Goal: Transaction & Acquisition: Purchase product/service

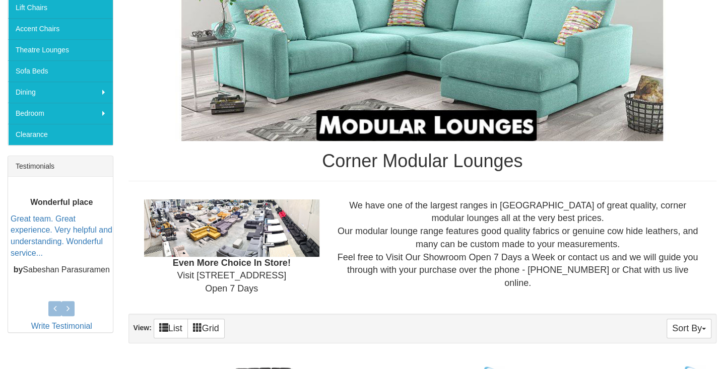
scroll to position [134, 0]
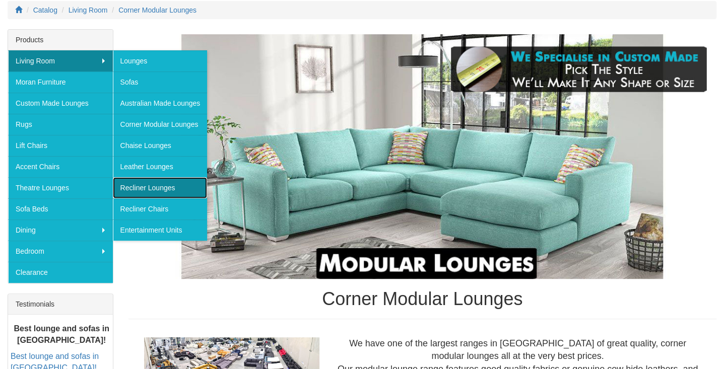
click at [159, 181] on link "Recliner Lounges" at bounding box center [160, 187] width 95 height 21
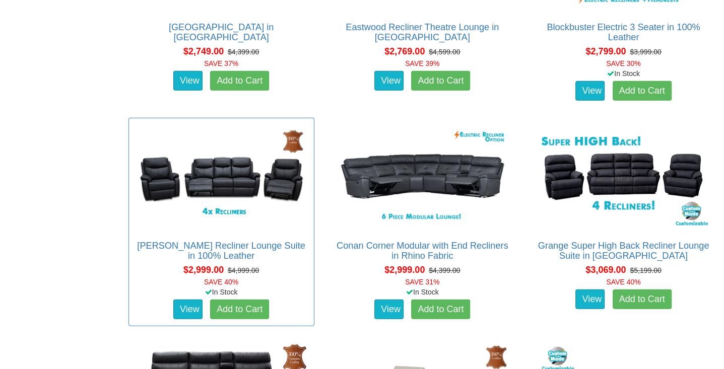
scroll to position [1612, 0]
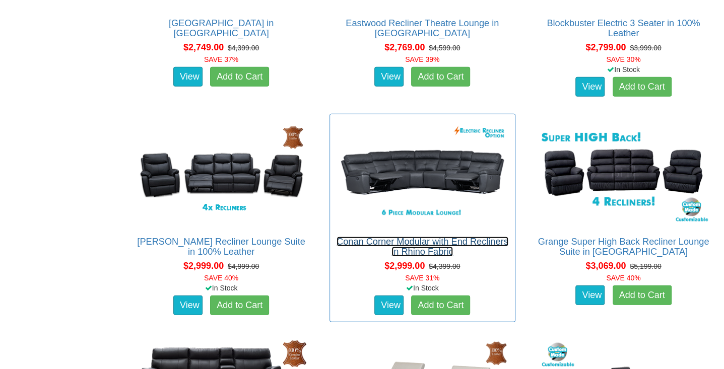
click at [413, 243] on link "Conan Corner Modular with End Recliners in Rhino Fabric" at bounding box center [423, 247] width 172 height 20
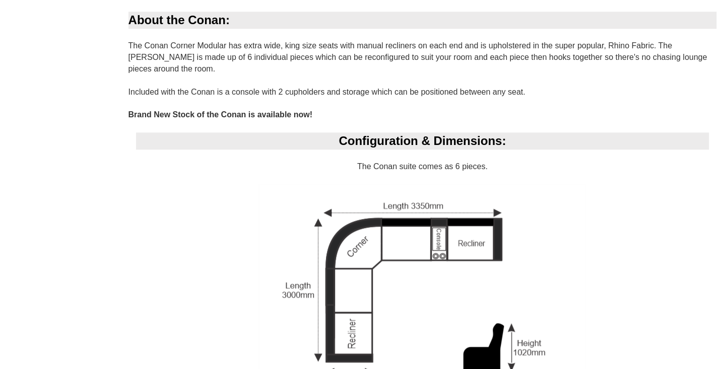
scroll to position [672, 0]
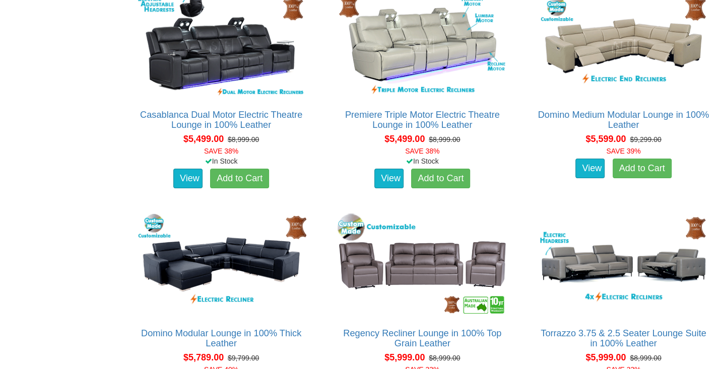
scroll to position [4803, 0]
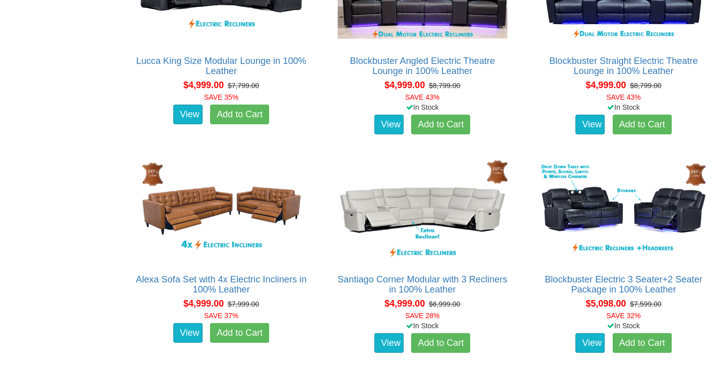
drag, startPoint x: 56, startPoint y: 189, endPoint x: 52, endPoint y: 163, distance: 27.0
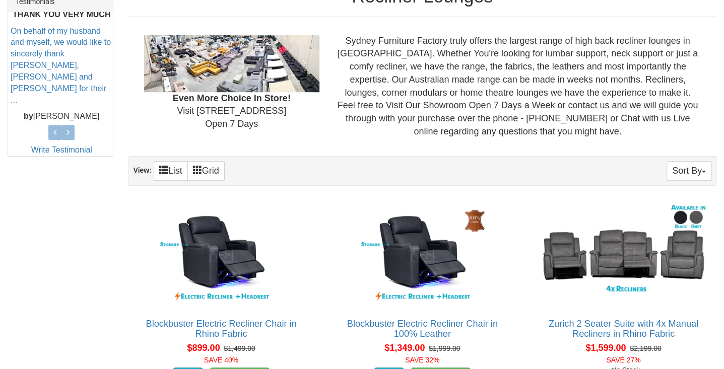
scroll to position [439, 0]
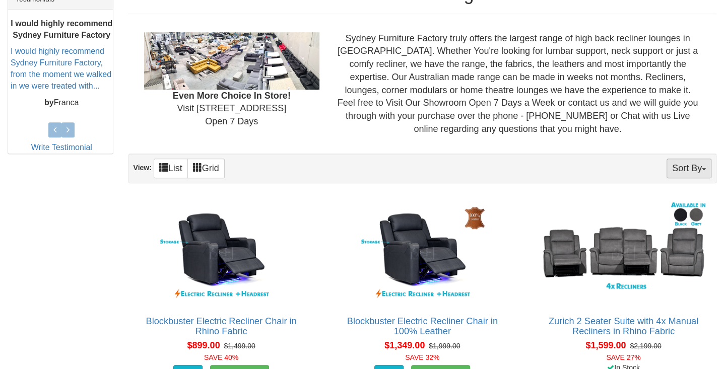
click at [675, 169] on button "Sort By" at bounding box center [689, 169] width 45 height 20
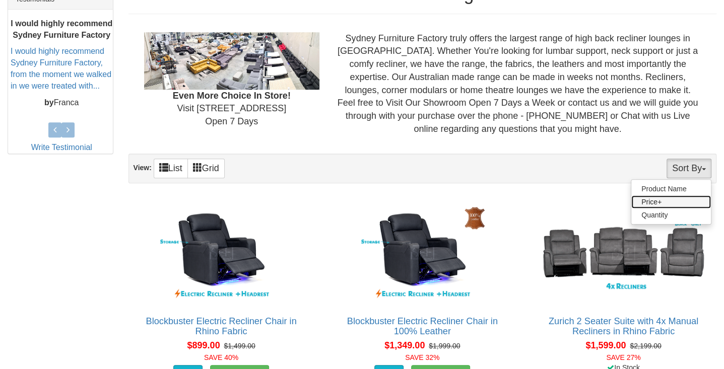
click at [652, 201] on link "Price+" at bounding box center [671, 202] width 80 height 13
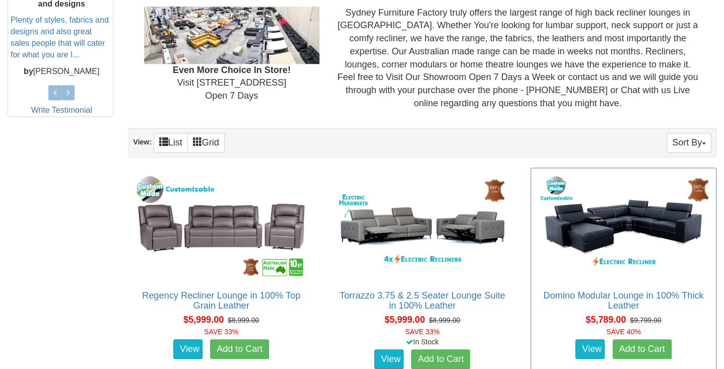
scroll to position [436, 0]
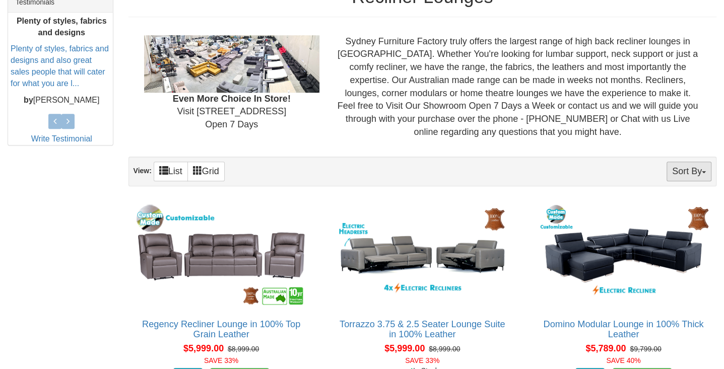
click at [691, 175] on button "Sort By" at bounding box center [689, 172] width 45 height 20
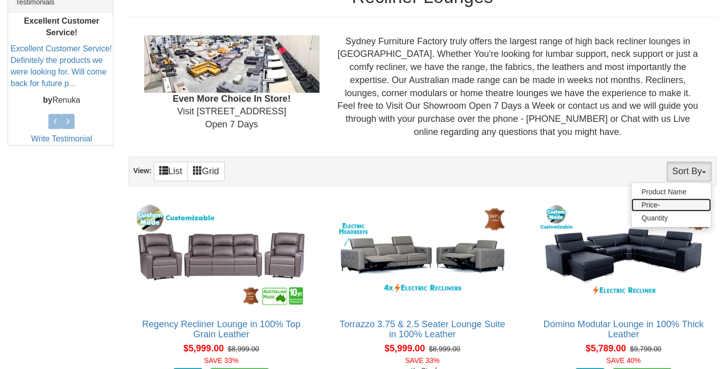
click at [650, 202] on link "Price-" at bounding box center [671, 205] width 80 height 13
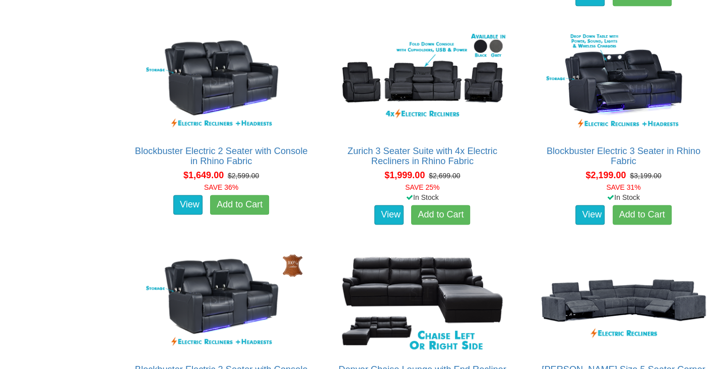
scroll to position [907, 0]
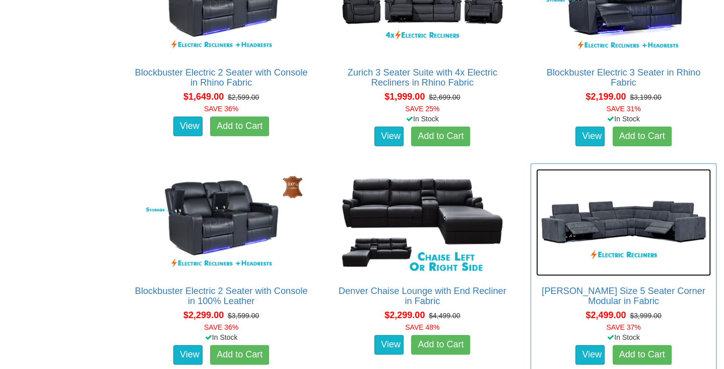
click at [582, 224] on img at bounding box center [623, 222] width 175 height 107
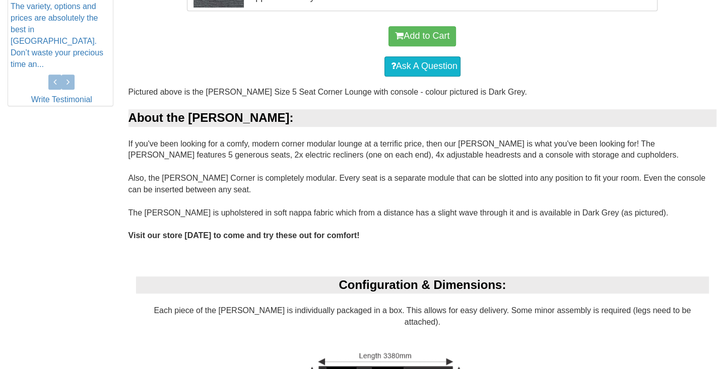
scroll to position [537, 0]
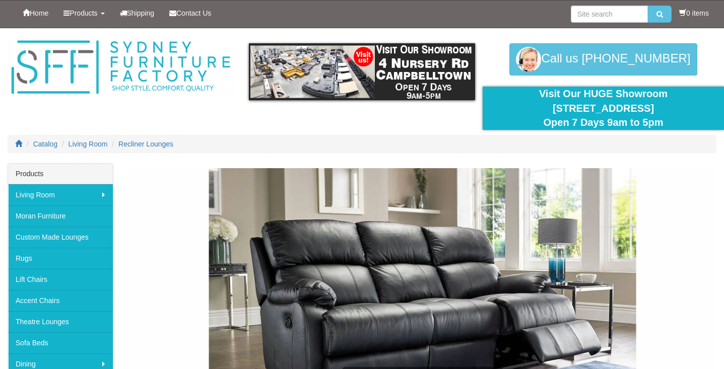
scroll to position [907, 0]
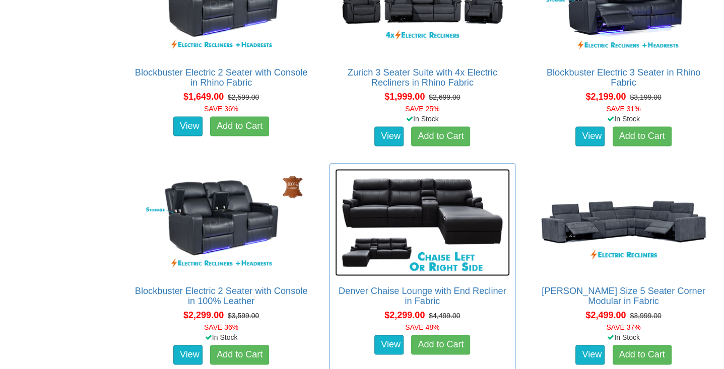
click at [452, 217] on img at bounding box center [422, 222] width 175 height 107
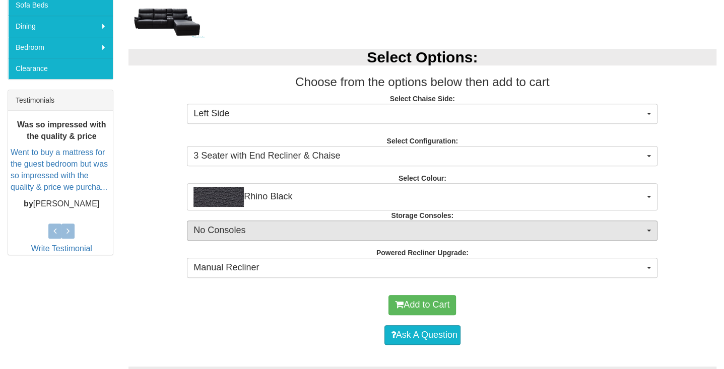
scroll to position [336, 0]
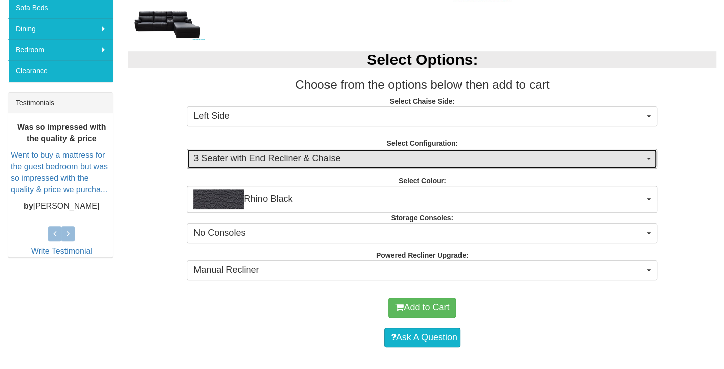
click at [397, 161] on span "3 Seater with End Recliner & Chaise" at bounding box center [418, 158] width 451 height 13
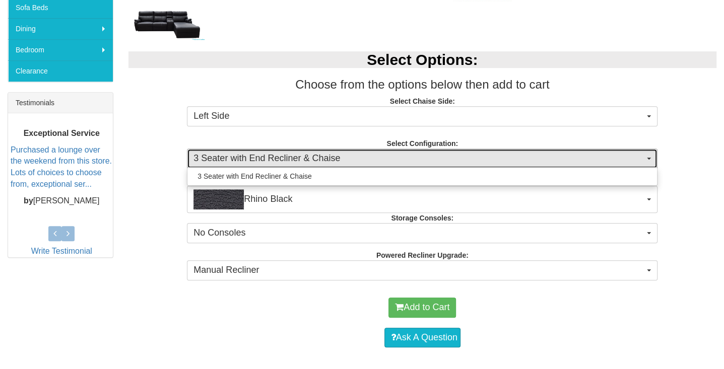
click at [397, 161] on span "3 Seater with End Recliner & Chaise" at bounding box center [418, 158] width 451 height 13
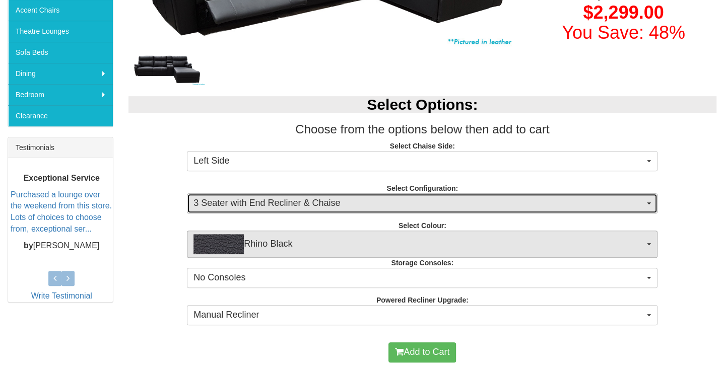
scroll to position [302, 0]
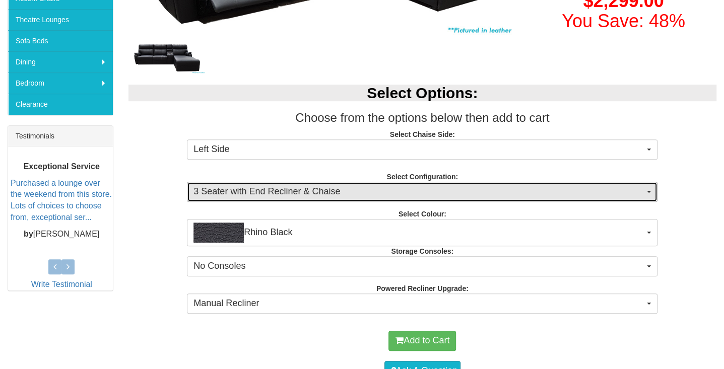
click at [387, 190] on span "3 Seater with End Recliner & Chaise" at bounding box center [418, 191] width 451 height 13
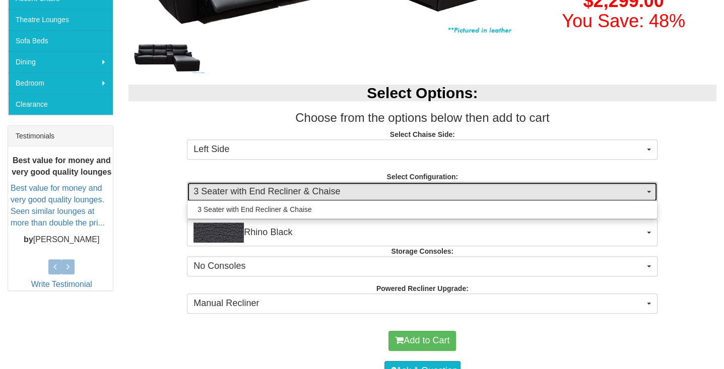
click at [387, 190] on span "3 Seater with End Recliner & Chaise" at bounding box center [418, 191] width 451 height 13
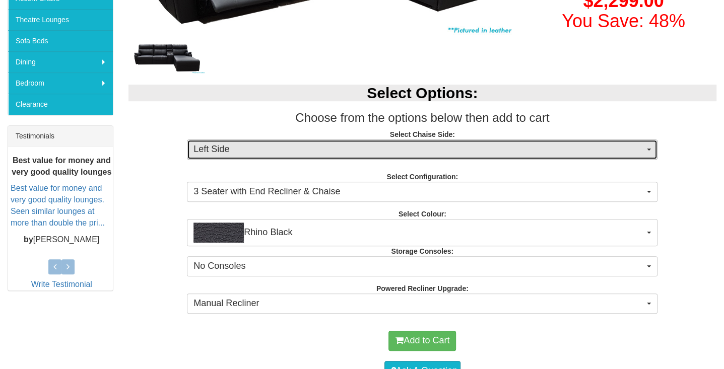
click at [392, 152] on span "Left Side" at bounding box center [418, 149] width 451 height 13
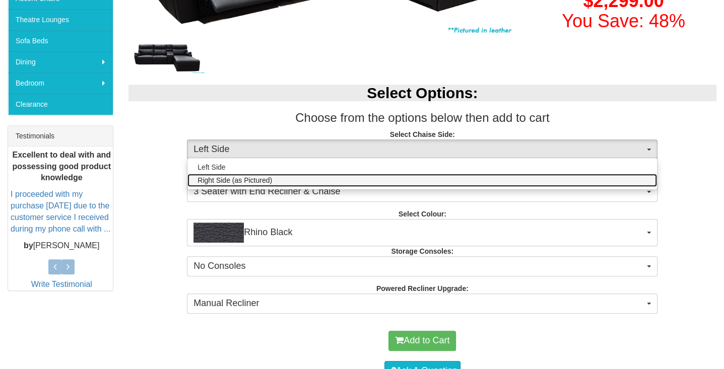
click at [385, 178] on link "Right Side (as Pictured)" at bounding box center [422, 180] width 470 height 13
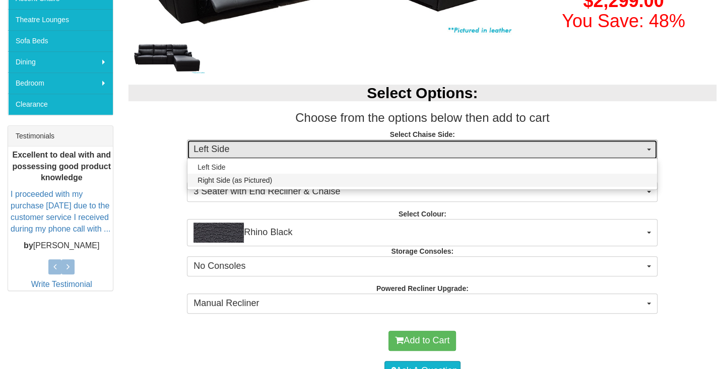
select select "263"
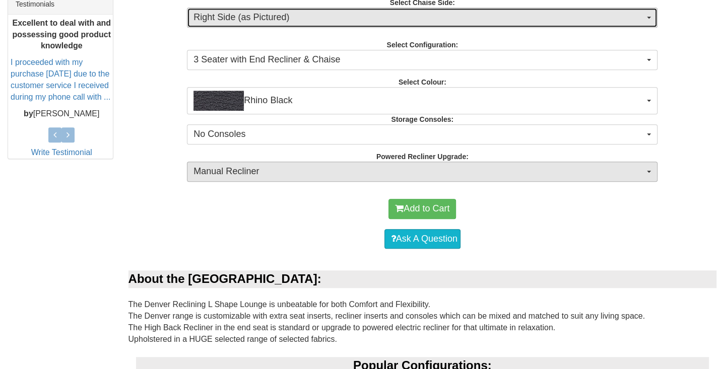
scroll to position [436, 0]
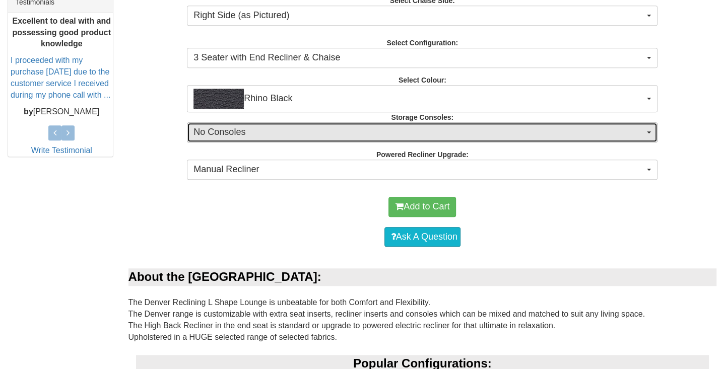
click at [421, 129] on span "No Consoles" at bounding box center [418, 132] width 451 height 13
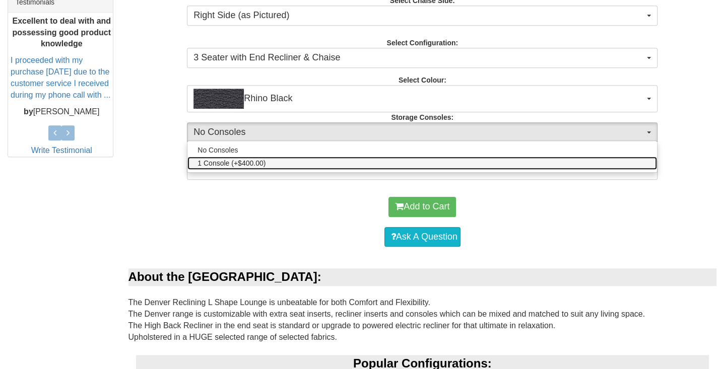
click at [387, 165] on link "1 Console (+$400.00)" at bounding box center [422, 163] width 470 height 13
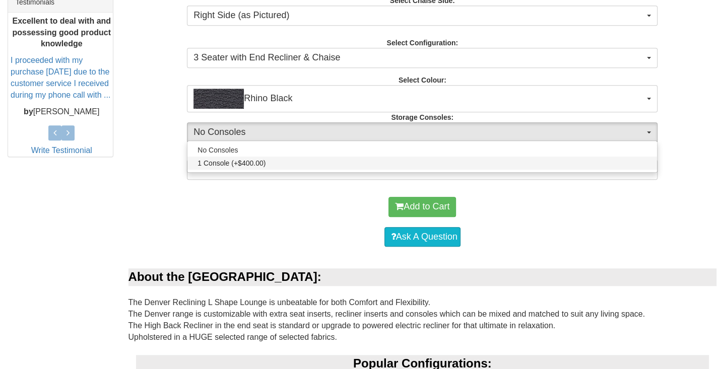
select select "1475"
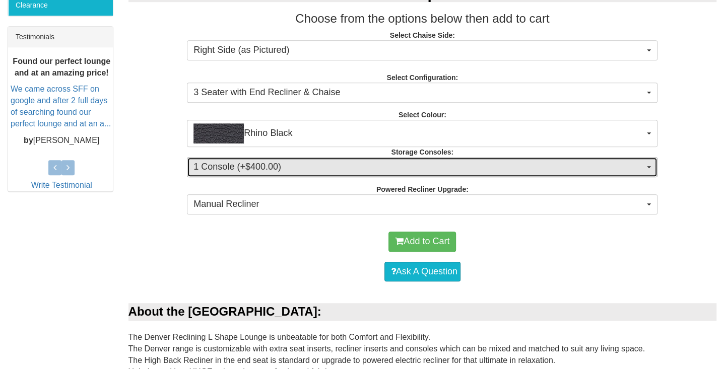
scroll to position [403, 0]
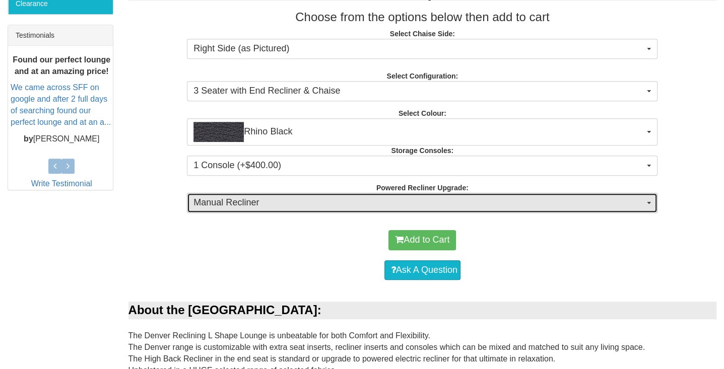
click at [376, 199] on span "Manual Recliner" at bounding box center [418, 203] width 451 height 13
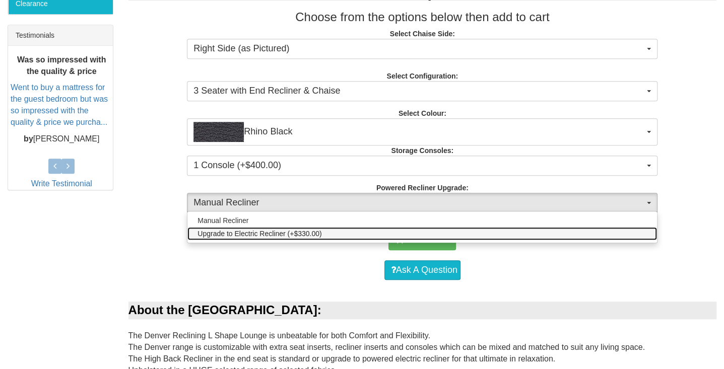
click at [351, 235] on link "Upgrade to Electric Recliner (+$330.00)" at bounding box center [422, 233] width 470 height 13
select select "578"
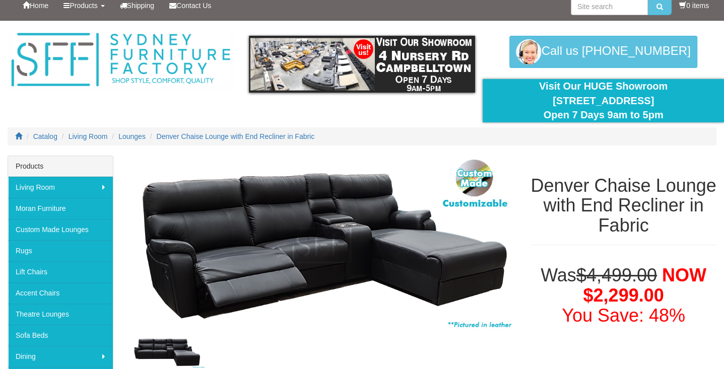
scroll to position [0, 0]
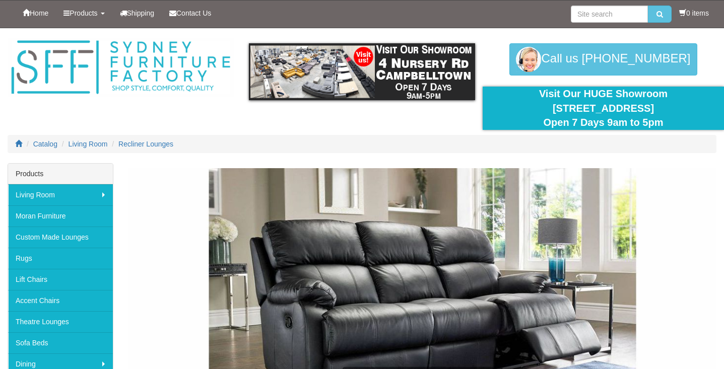
scroll to position [907, 0]
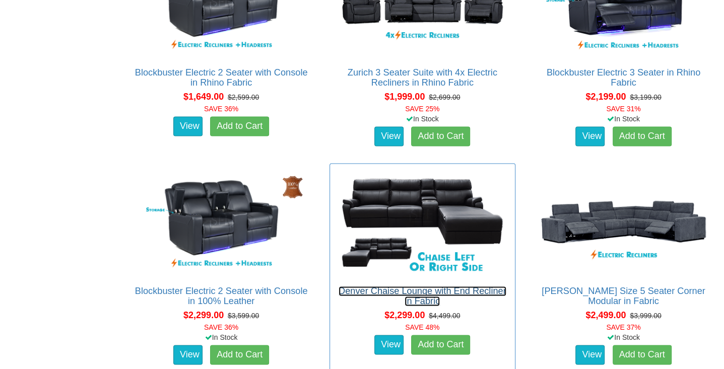
click at [415, 287] on link "Denver Chaise Lounge with End Recliner in Fabric" at bounding box center [423, 296] width 168 height 20
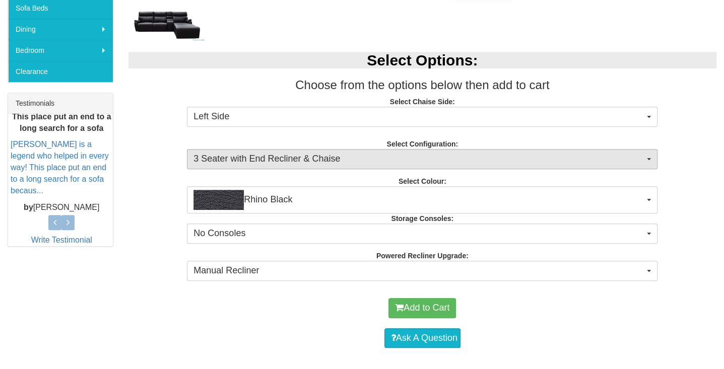
scroll to position [336, 0]
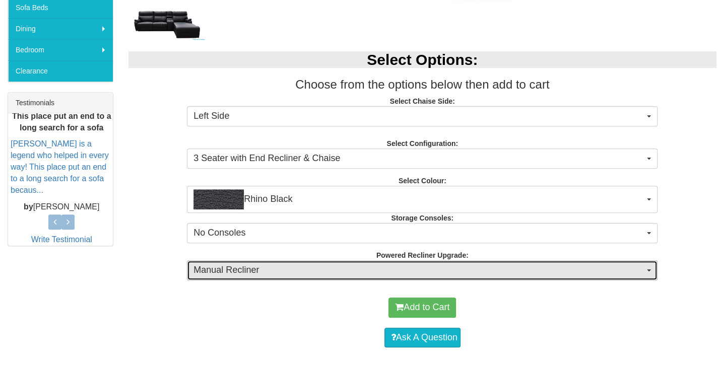
click at [428, 265] on span "Manual Recliner" at bounding box center [418, 270] width 451 height 13
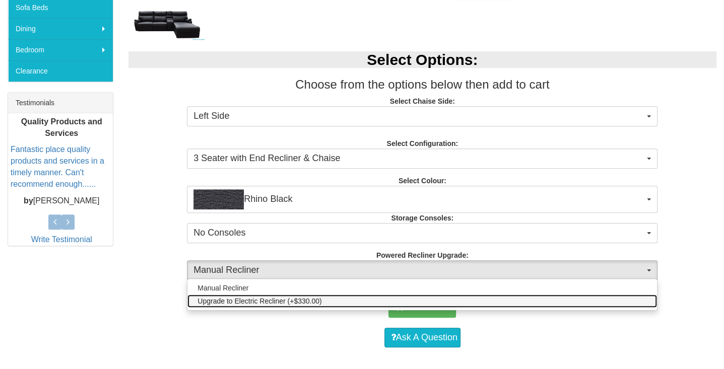
click at [380, 300] on link "Upgrade to Electric Recliner (+$330.00)" at bounding box center [422, 301] width 470 height 13
select select "578"
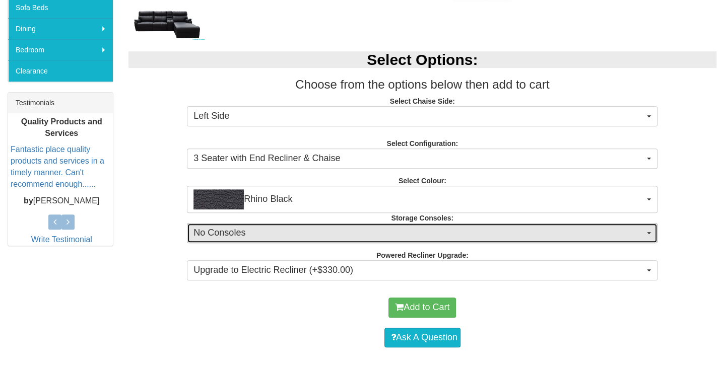
click at [391, 233] on span "No Consoles" at bounding box center [418, 233] width 451 height 13
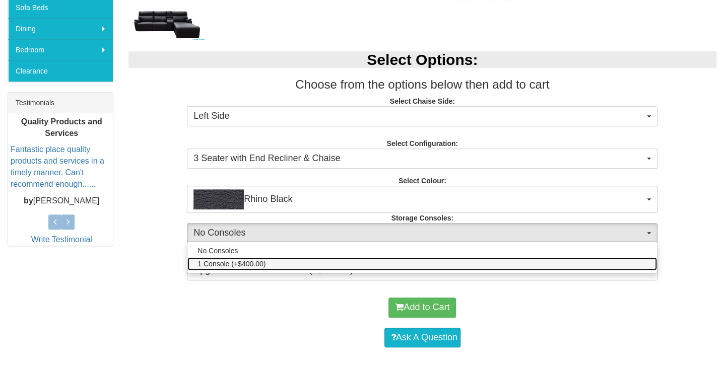
click at [361, 261] on link "1 Console (+$400.00)" at bounding box center [422, 263] width 470 height 13
select select "1475"
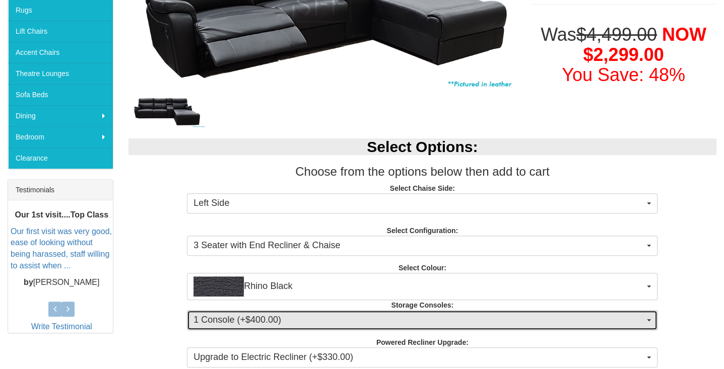
scroll to position [235, 0]
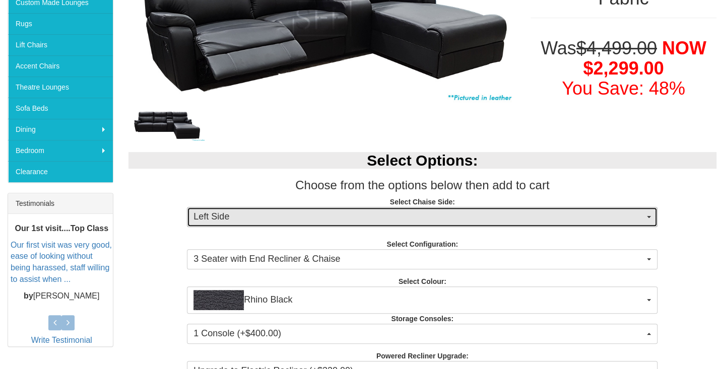
click at [405, 218] on span "Left Side" at bounding box center [418, 217] width 451 height 13
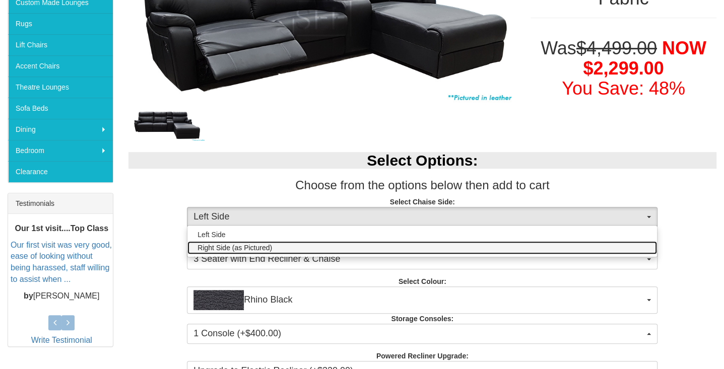
click at [368, 250] on link "Right Side (as Pictured)" at bounding box center [422, 247] width 470 height 13
select select "263"
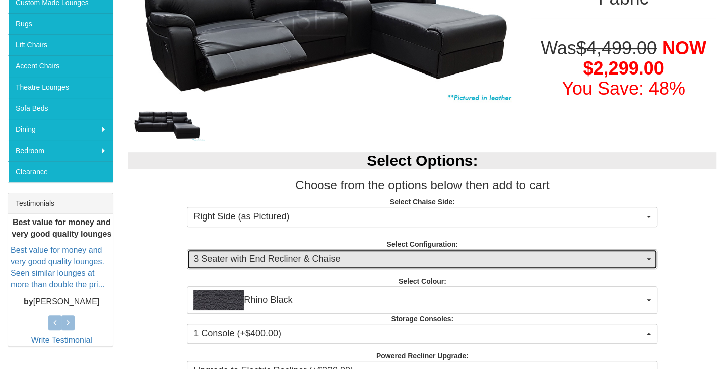
click at [396, 259] on span "3 Seater with End Recliner & Chaise" at bounding box center [418, 259] width 451 height 13
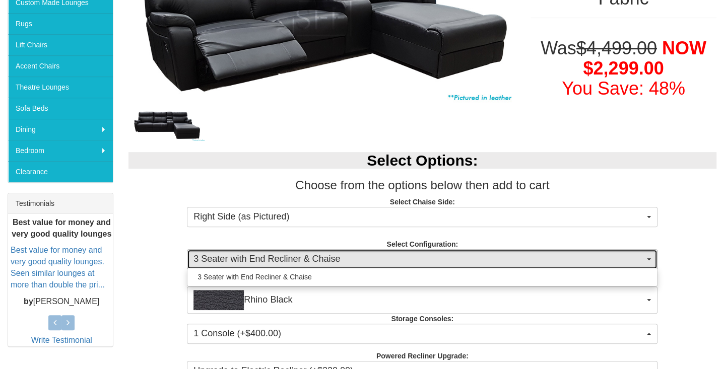
click at [396, 258] on span "3 Seater with End Recliner & Chaise" at bounding box center [418, 259] width 451 height 13
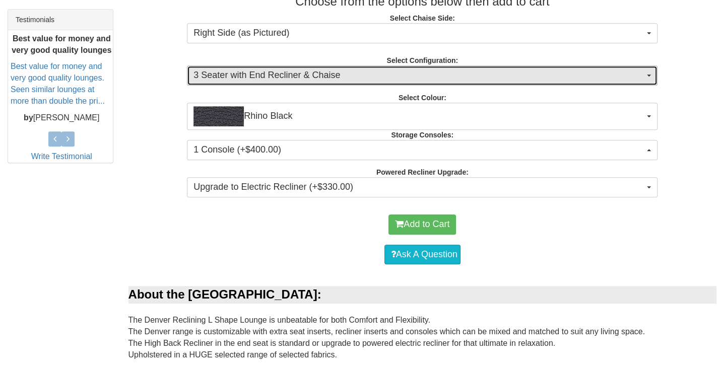
scroll to position [436, 0]
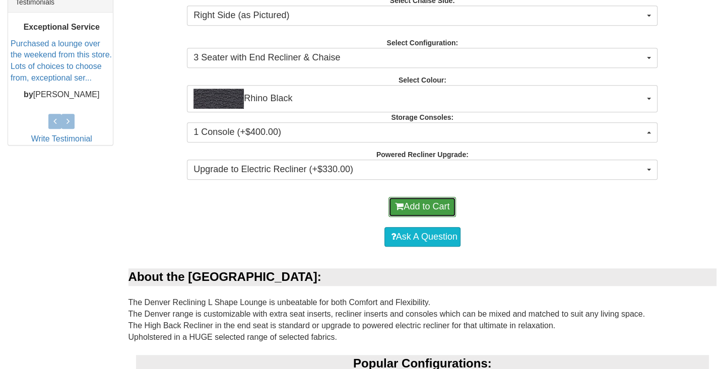
click at [438, 202] on button "Add to Cart" at bounding box center [422, 207] width 68 height 20
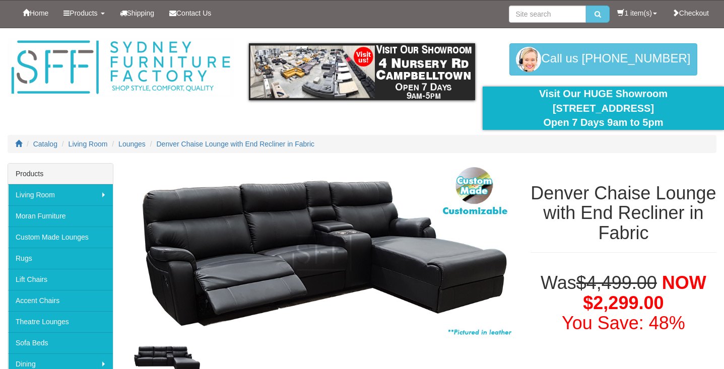
select select "263"
select select "1475"
select select "578"
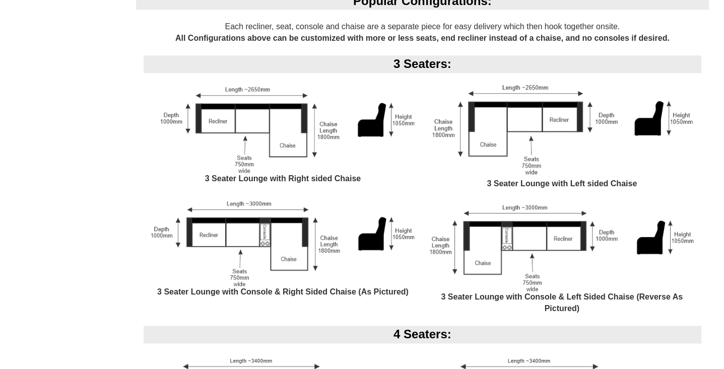
scroll to position [806, 0]
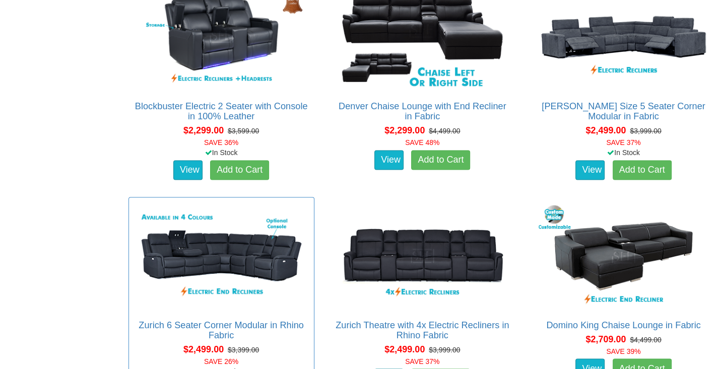
scroll to position [1109, 0]
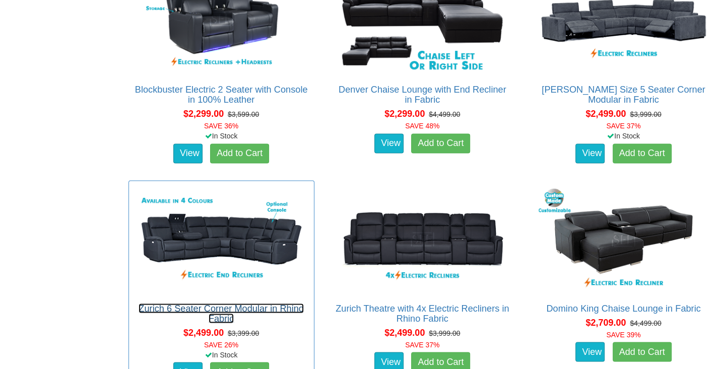
click at [220, 308] on link "Zurich 6 Seater Corner Modular in Rhino Fabric" at bounding box center [221, 313] width 165 height 20
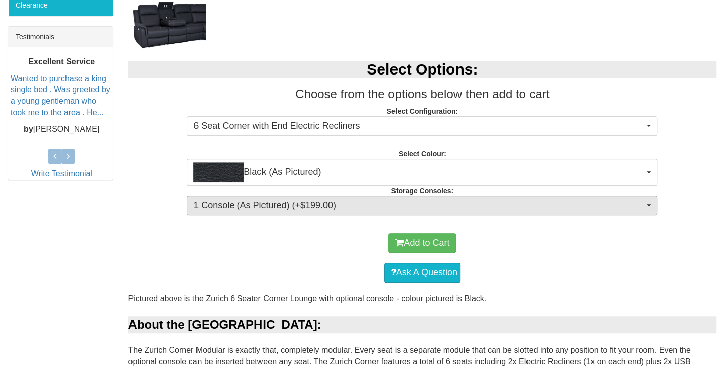
scroll to position [403, 0]
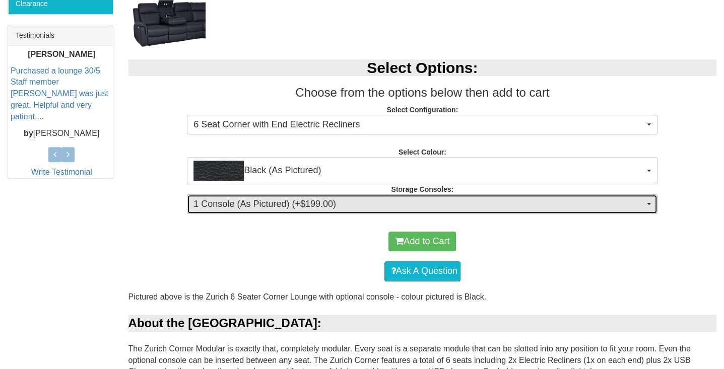
click at [305, 204] on span "1 Console (As Pictured) (+$199.00)" at bounding box center [418, 204] width 451 height 13
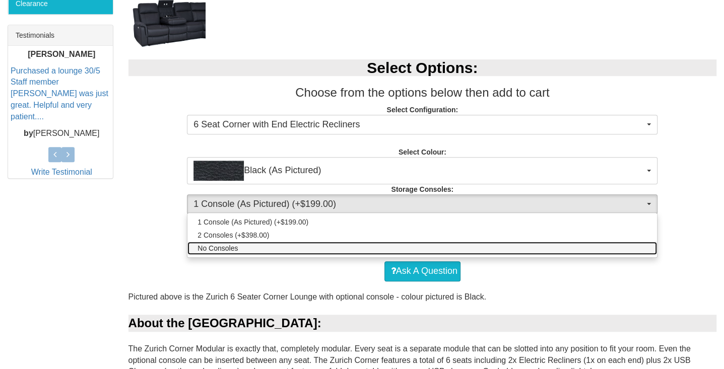
click at [267, 246] on link "No Consoles" at bounding box center [422, 248] width 470 height 13
select select "1474"
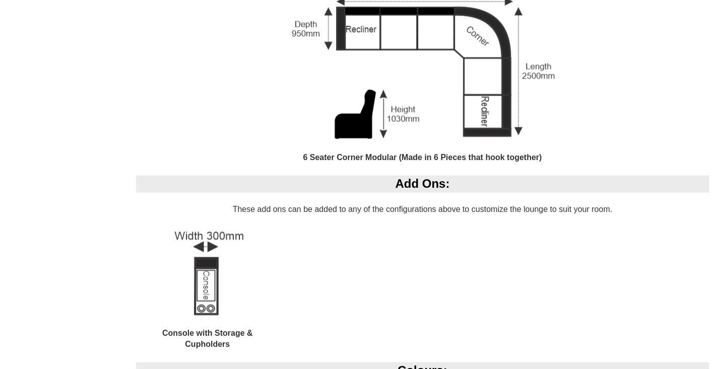
scroll to position [1008, 0]
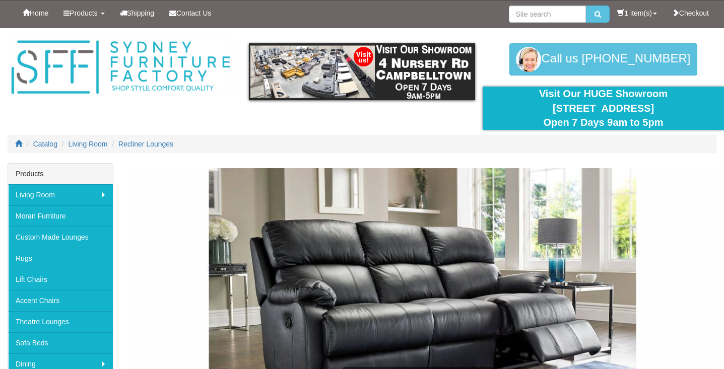
scroll to position [1109, 0]
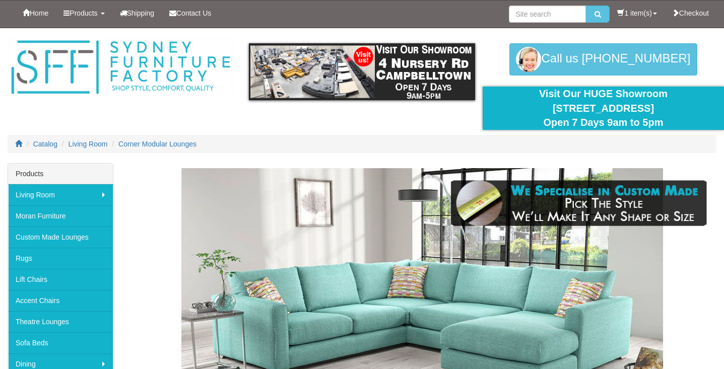
scroll to position [134, 0]
